Goal: Download file/media

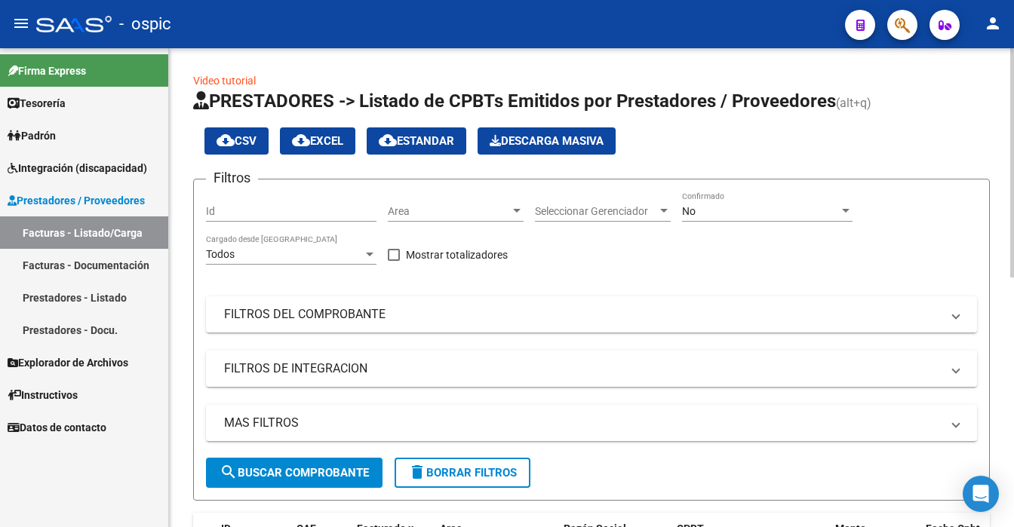
click at [789, 216] on div "No Confirmado" at bounding box center [767, 207] width 170 height 30
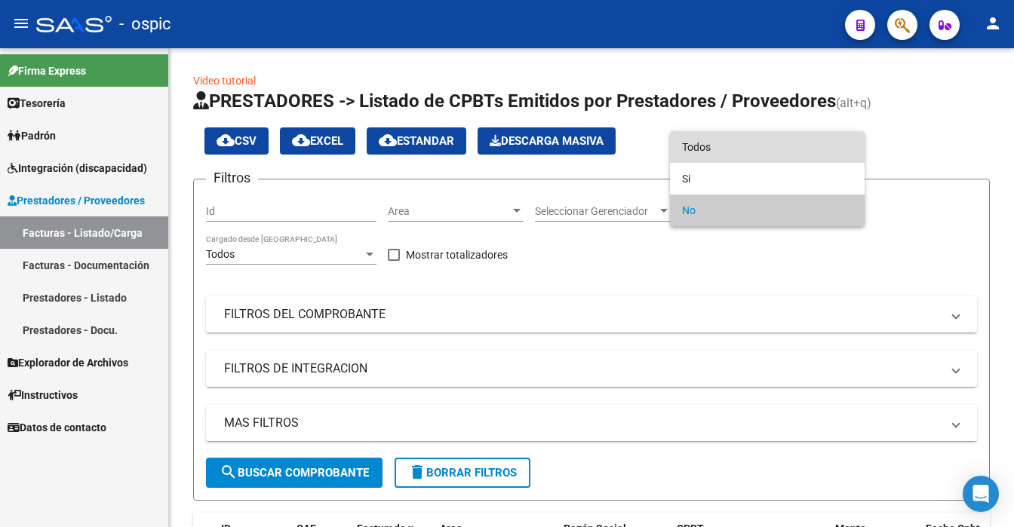
click at [777, 155] on span "Todos" at bounding box center [767, 147] width 170 height 32
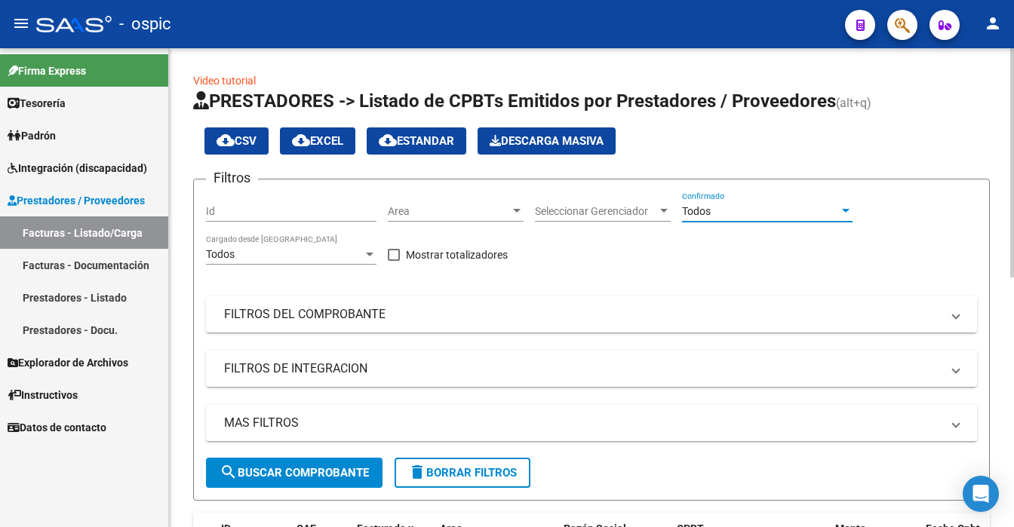
click at [312, 475] on span "search Buscar Comprobante" at bounding box center [293, 473] width 149 height 14
click at [1013, 474] on div at bounding box center [1012, 287] width 4 height 479
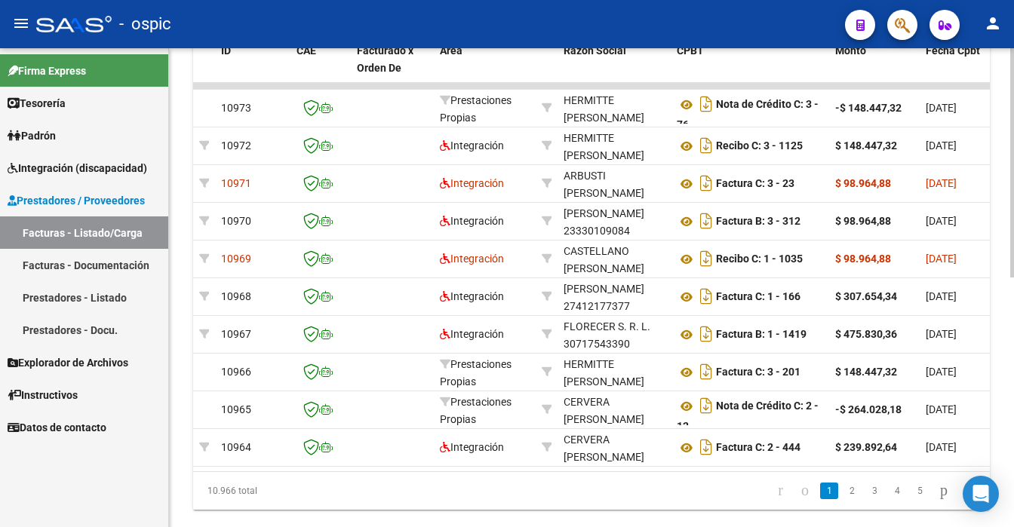
scroll to position [449, 0]
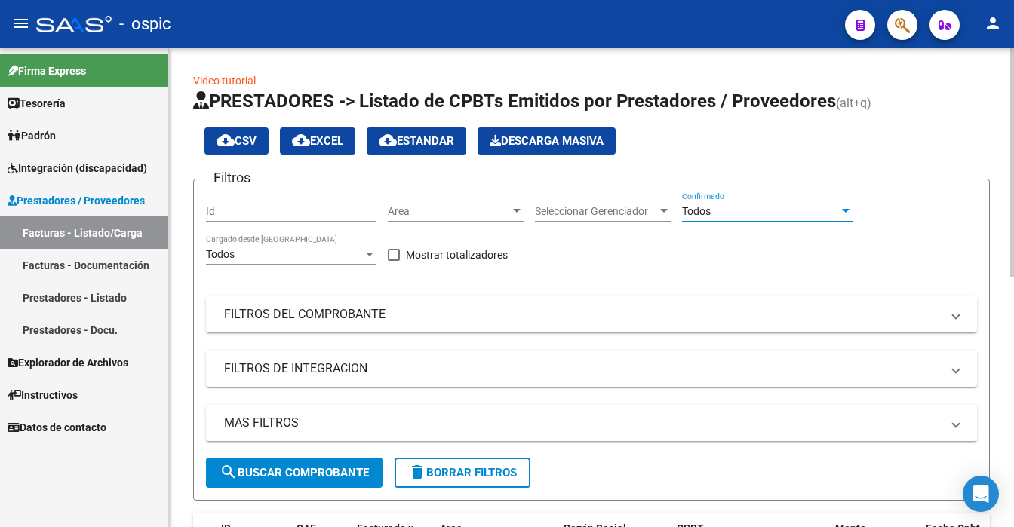
click at [317, 472] on span "search Buscar Comprobante" at bounding box center [293, 473] width 149 height 14
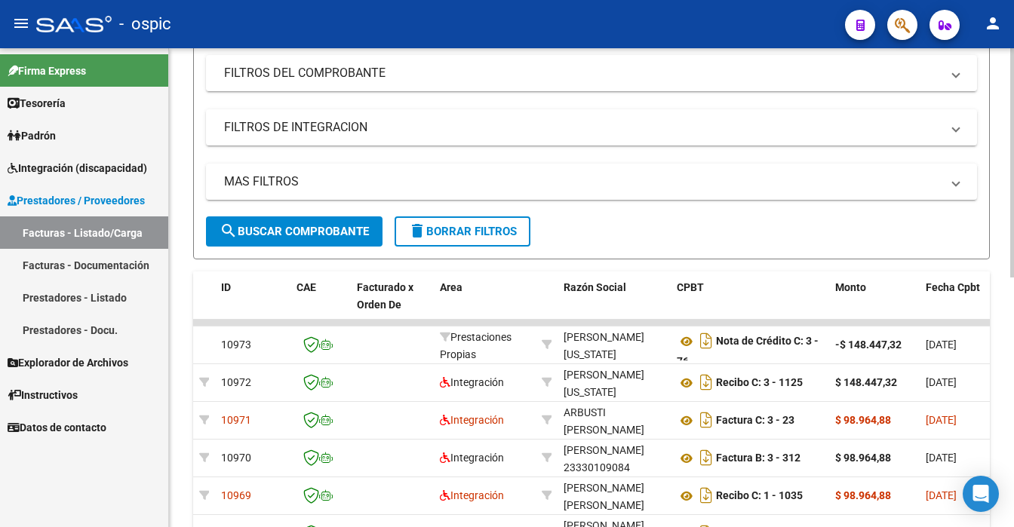
scroll to position [271, 0]
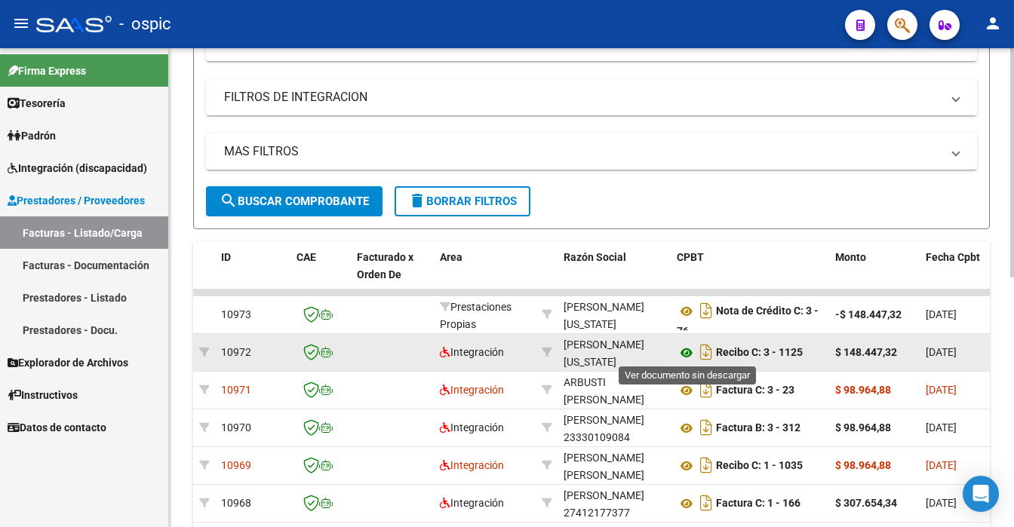
click at [689, 351] on icon at bounding box center [686, 353] width 20 height 18
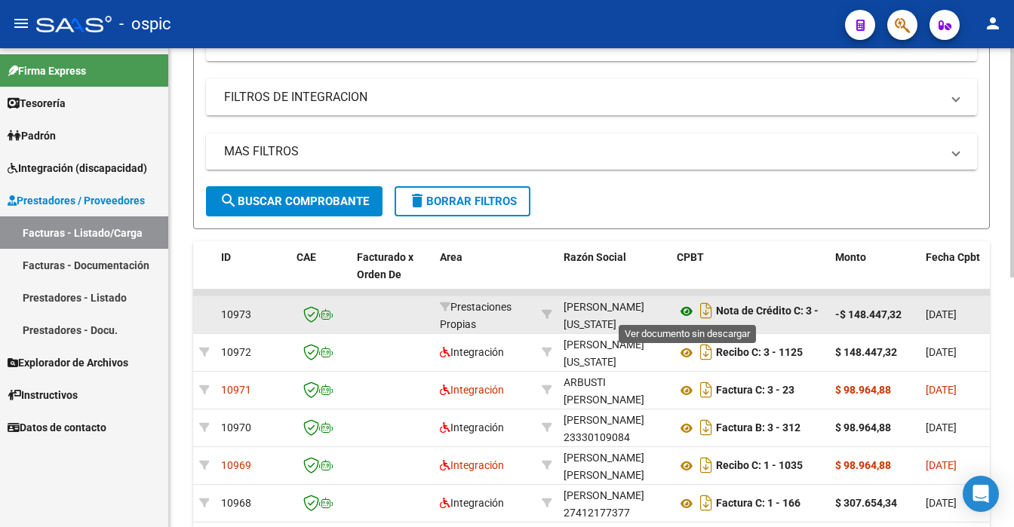
click at [686, 308] on icon at bounding box center [686, 311] width 20 height 18
